Goal: Task Accomplishment & Management: Manage account settings

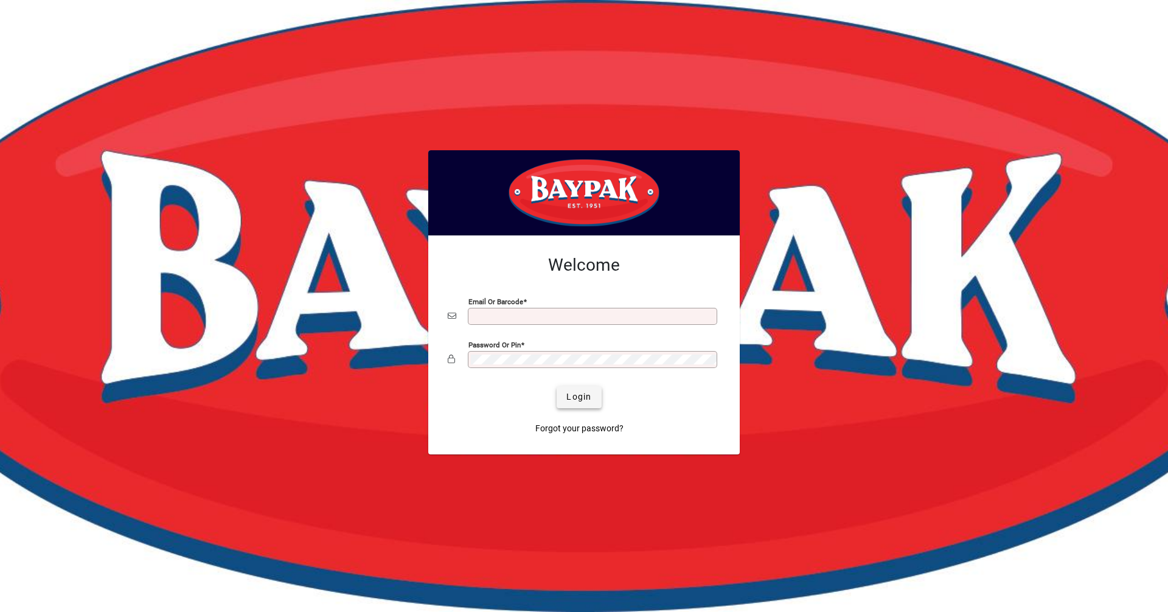
type input "**********"
click at [575, 403] on span "Login" at bounding box center [578, 396] width 25 height 13
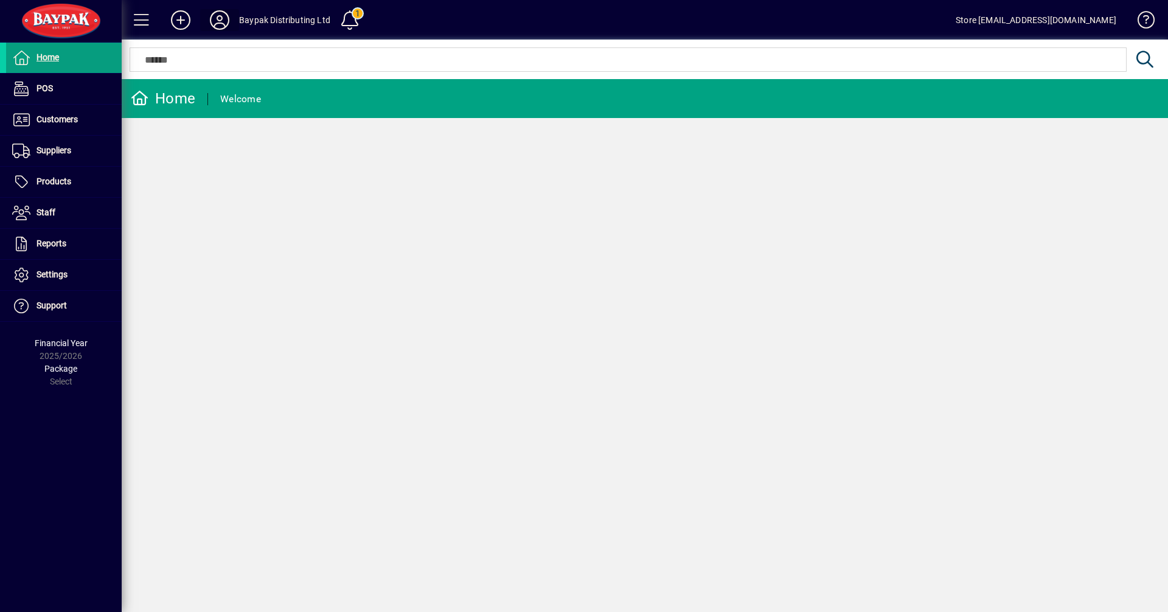
click at [222, 19] on icon at bounding box center [219, 19] width 24 height 19
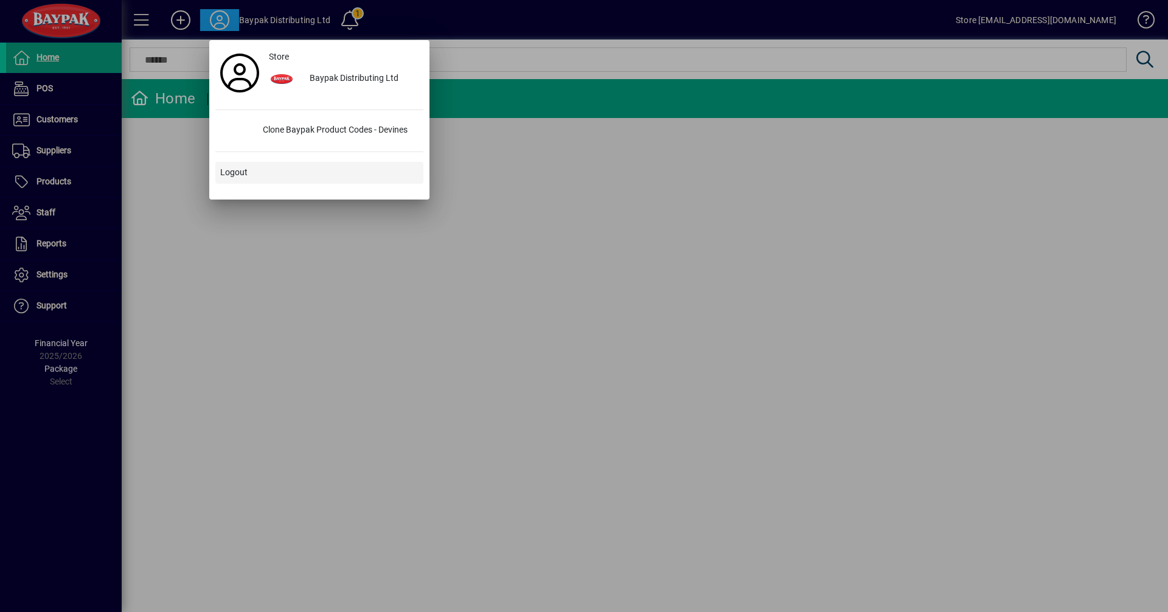
click at [279, 172] on span at bounding box center [319, 172] width 208 height 29
